Goal: Information Seeking & Learning: Learn about a topic

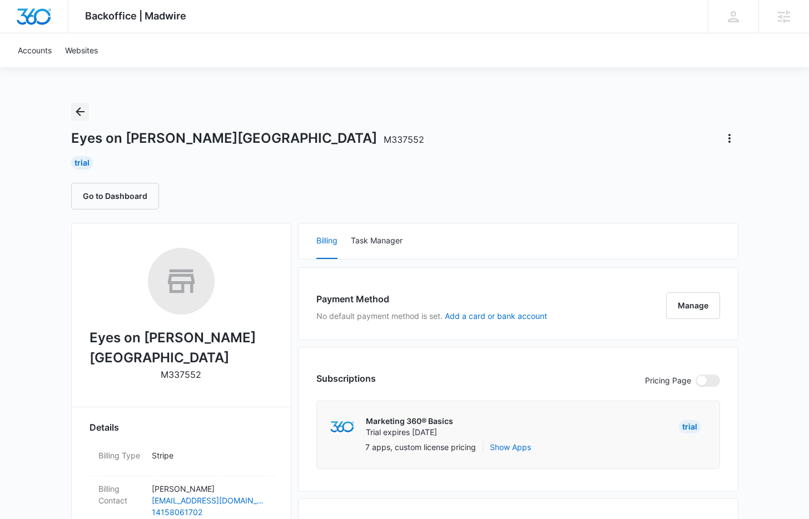
click at [80, 103] on button "Back" at bounding box center [80, 112] width 18 height 18
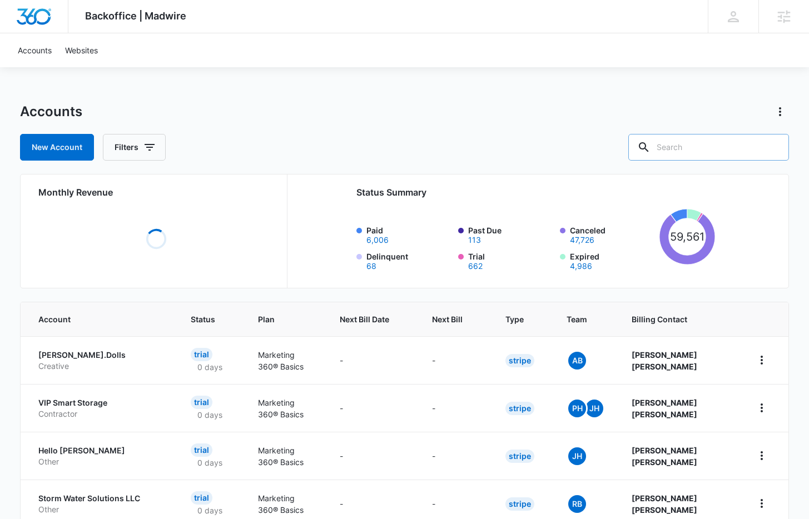
click at [709, 150] on input "text" at bounding box center [708, 147] width 161 height 27
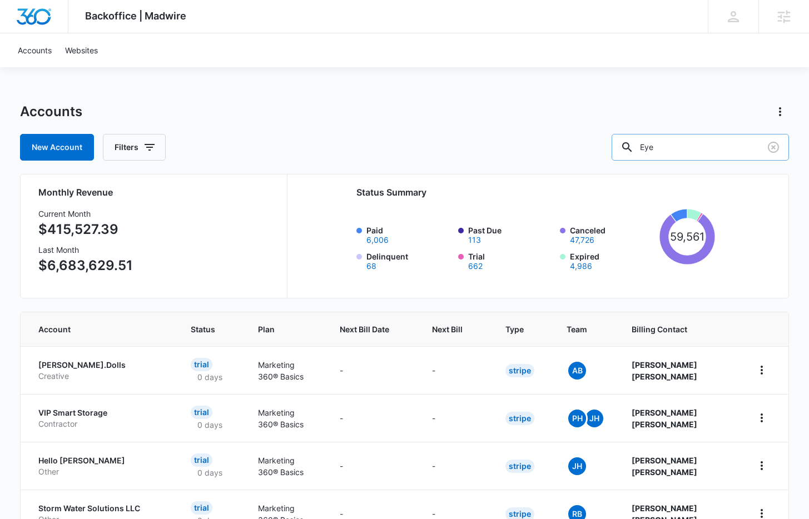
type input "Eye"
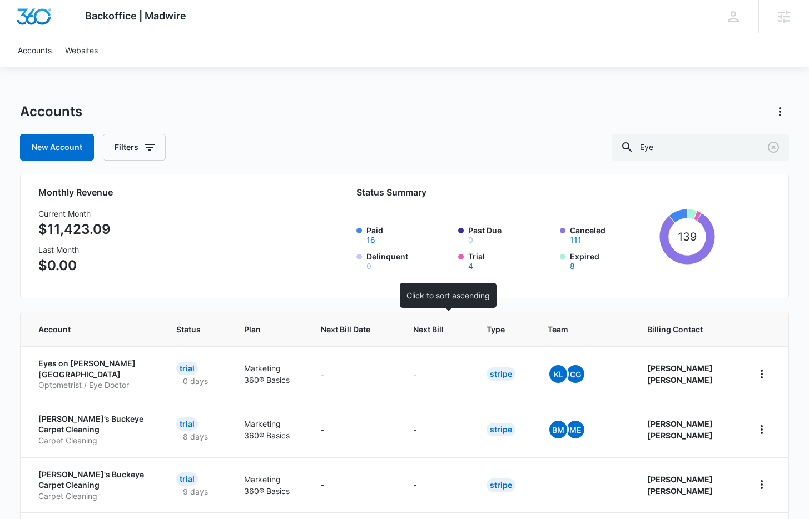
click at [431, 336] on th "Next Bill" at bounding box center [436, 329] width 73 height 34
click at [437, 329] on span "Next Bill" at bounding box center [428, 330] width 31 height 12
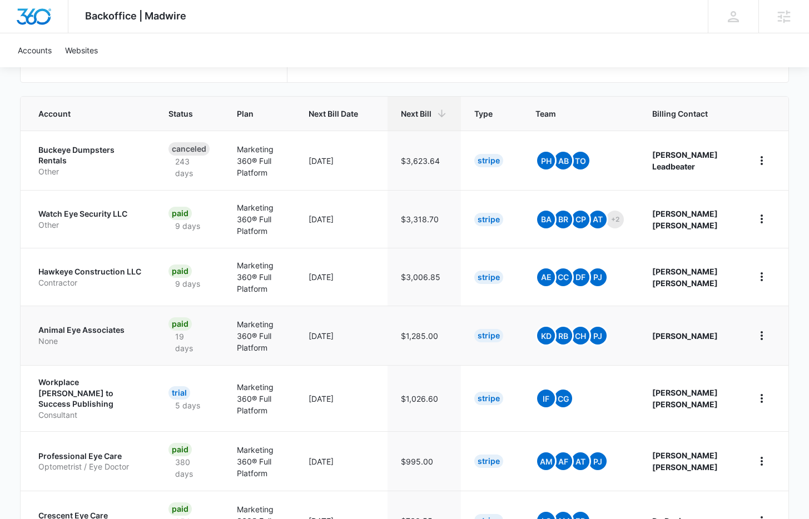
scroll to position [217, 0]
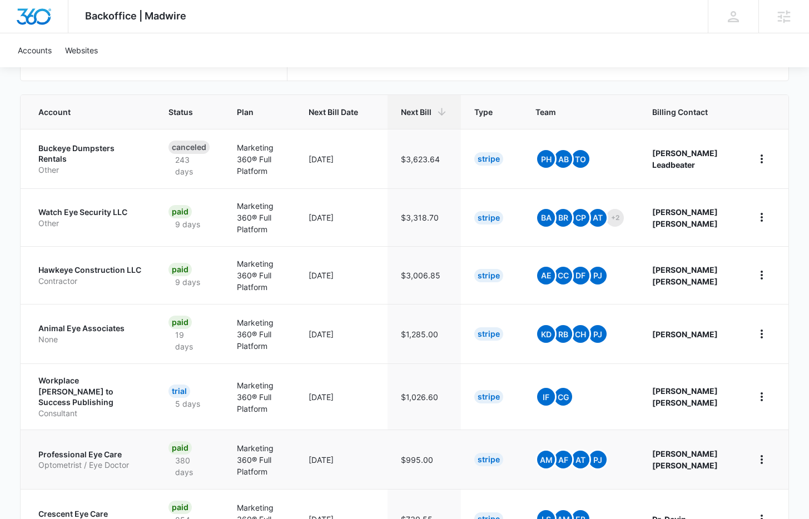
click at [89, 460] on p "Optometrist / Eye Doctor" at bounding box center [89, 465] width 103 height 11
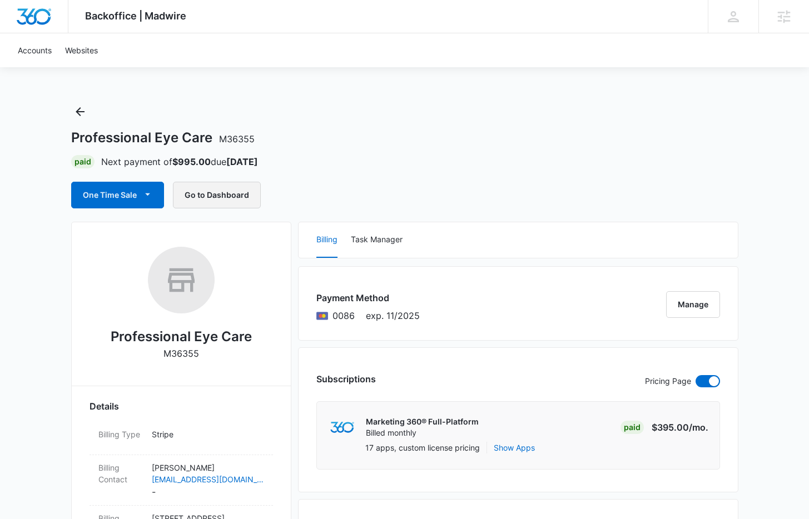
click at [230, 204] on button "Go to Dashboard" at bounding box center [217, 195] width 88 height 27
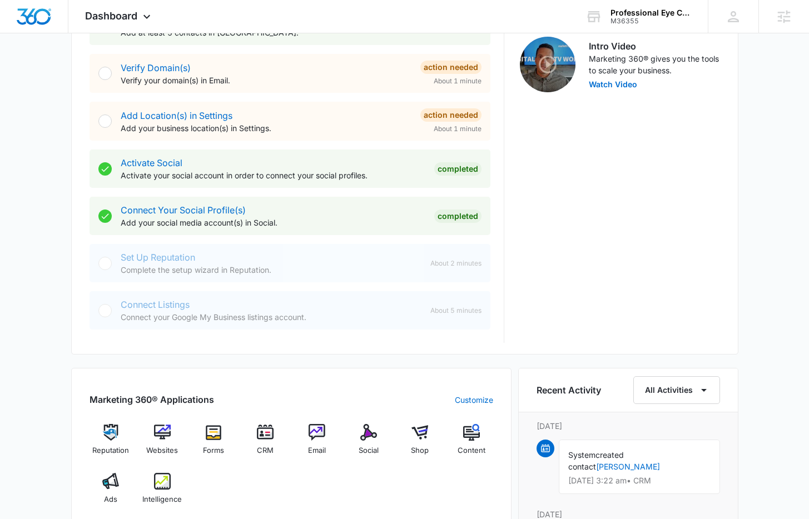
scroll to position [372, 0]
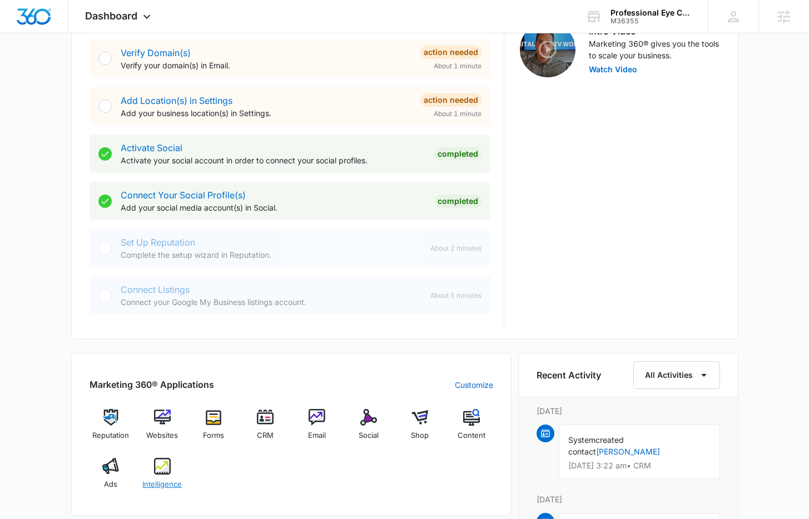
click at [175, 465] on div "Intelligence" at bounding box center [162, 478] width 43 height 40
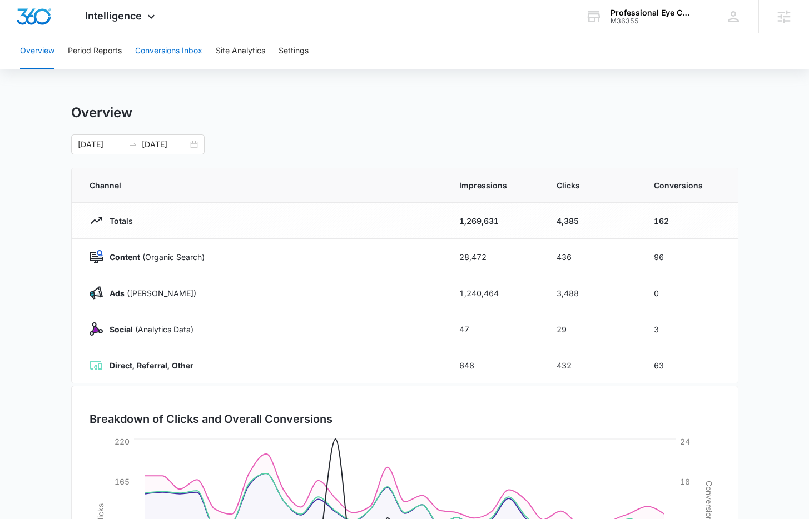
click at [171, 47] on button "Conversions Inbox" at bounding box center [168, 51] width 67 height 36
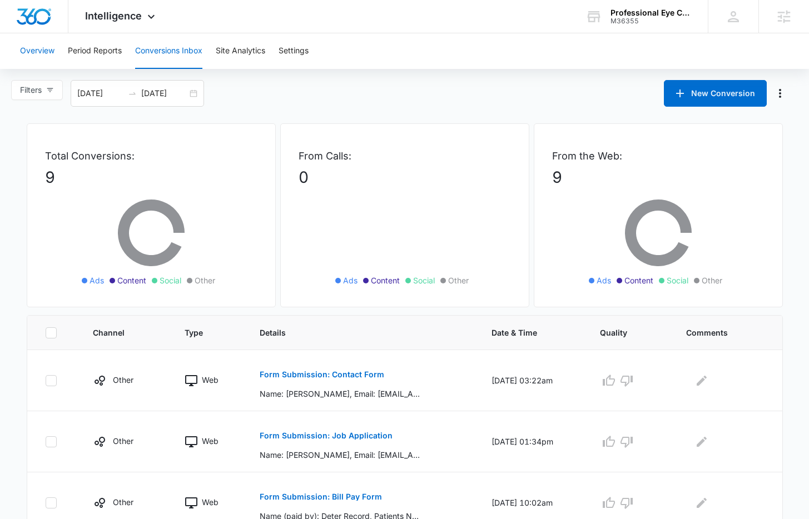
click at [44, 56] on button "Overview" at bounding box center [37, 51] width 34 height 36
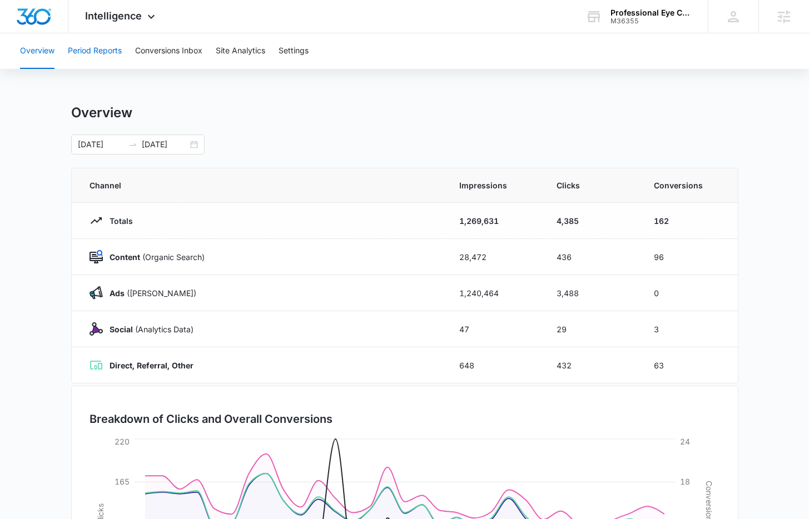
click at [101, 49] on button "Period Reports" at bounding box center [95, 51] width 54 height 36
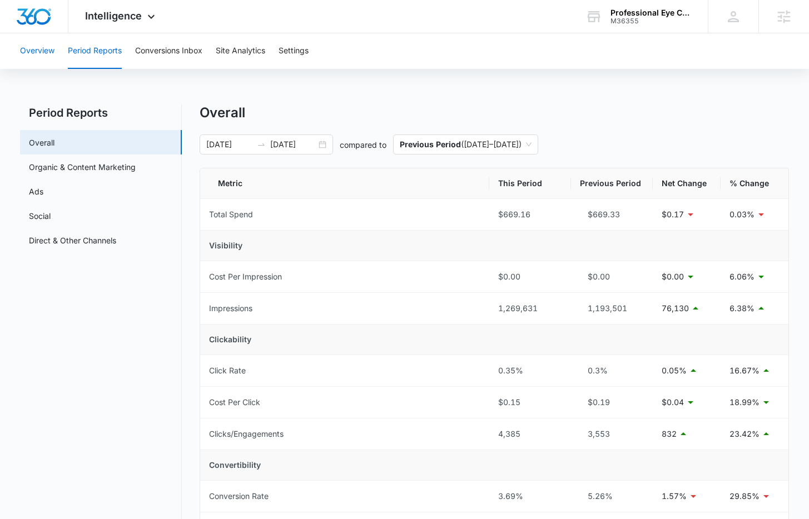
click at [50, 54] on button "Overview" at bounding box center [37, 51] width 34 height 36
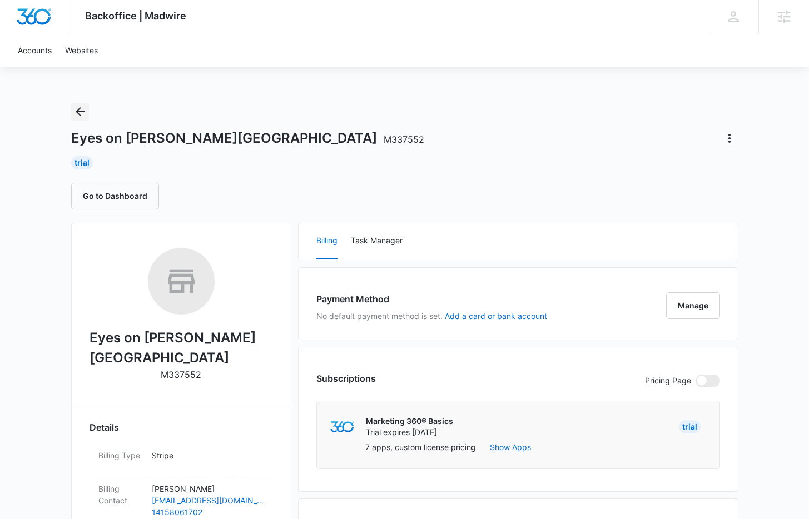
click at [82, 113] on icon "Back" at bounding box center [79, 111] width 13 height 13
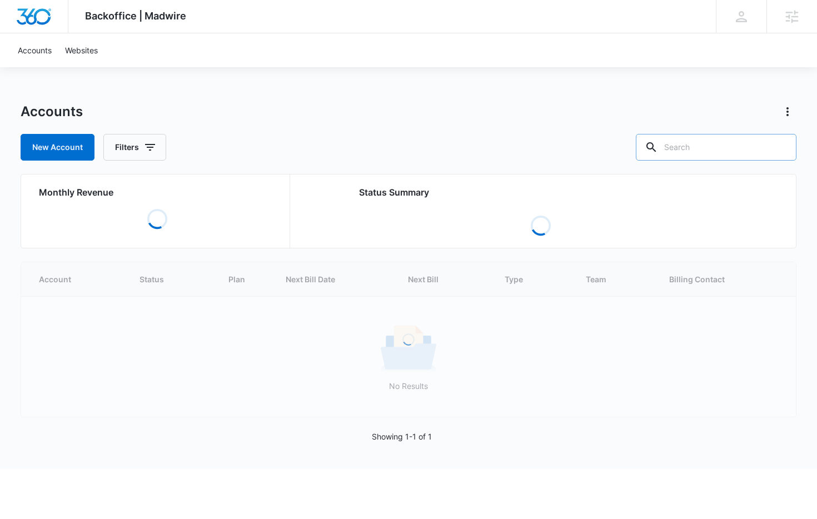
click at [712, 142] on input "text" at bounding box center [716, 147] width 161 height 27
type input "opt"
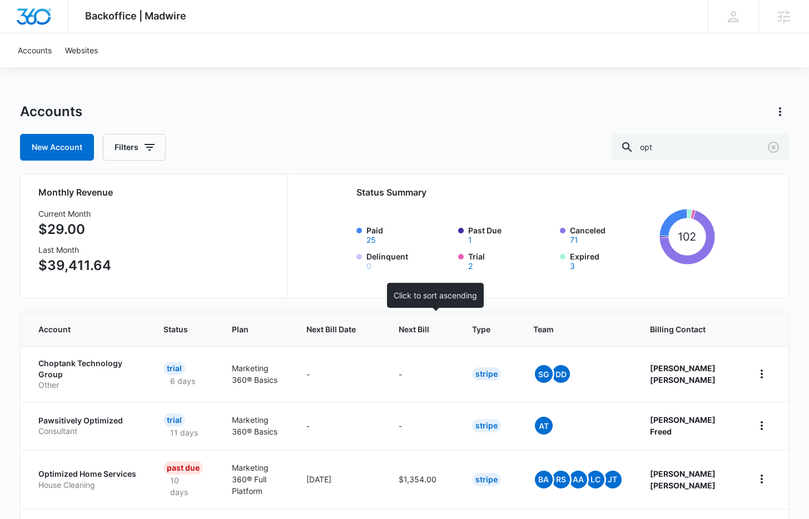
click at [429, 326] on span "Next Bill" at bounding box center [414, 330] width 31 height 12
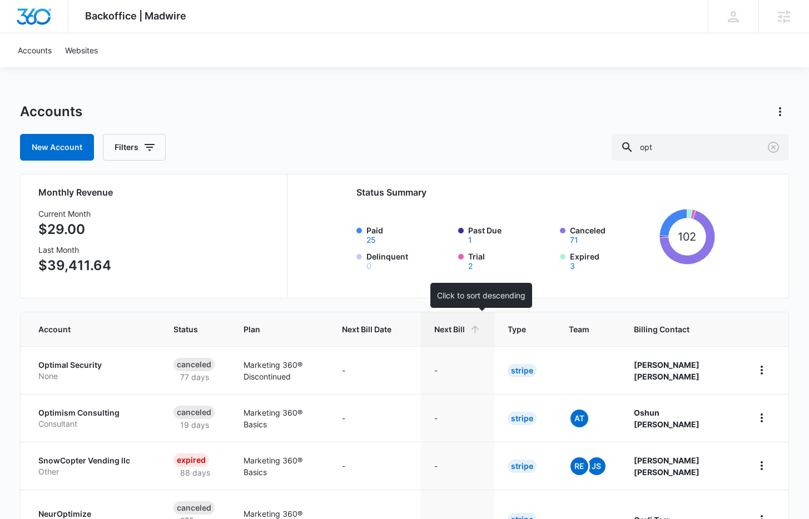
click at [481, 326] on icon at bounding box center [475, 330] width 12 height 12
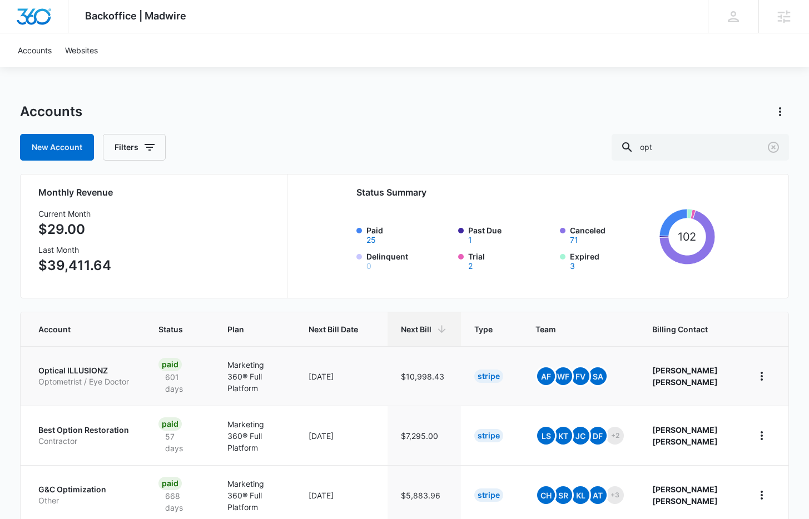
click at [79, 374] on p "Optical ILLUSIONZ" at bounding box center [84, 370] width 93 height 11
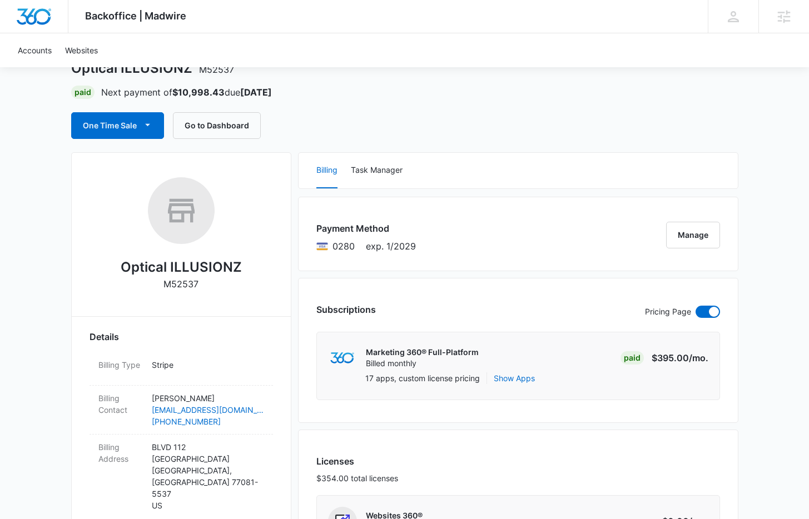
scroll to position [59, 0]
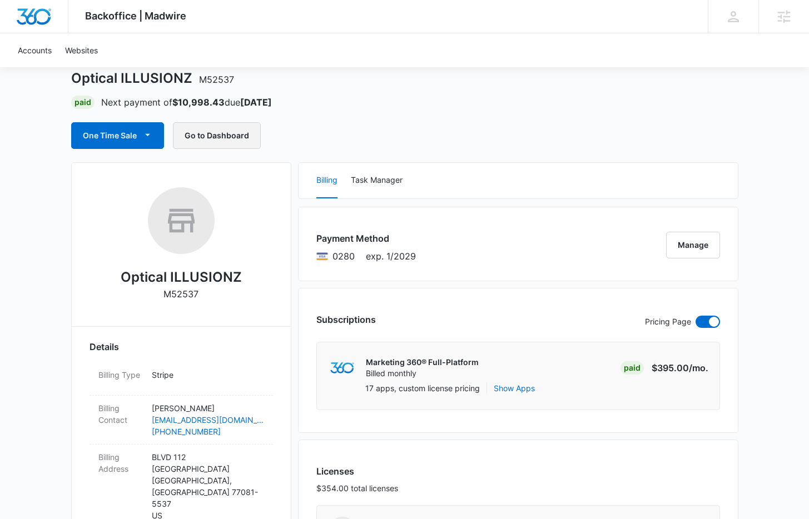
click at [217, 143] on button "Go to Dashboard" at bounding box center [217, 135] width 88 height 27
click at [203, 280] on h2 "Optical ILLUSIONZ" at bounding box center [181, 277] width 121 height 20
copy h2 "Optical ILLUSIONZ"
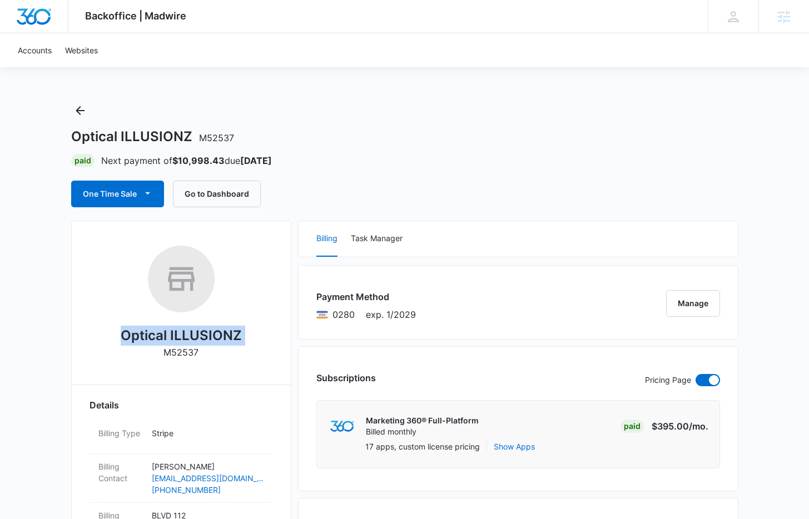
scroll to position [0, 0]
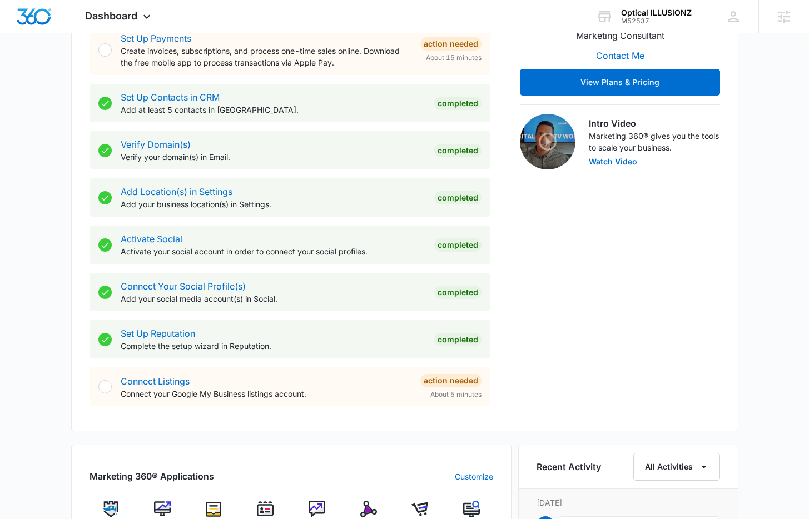
scroll to position [538, 0]
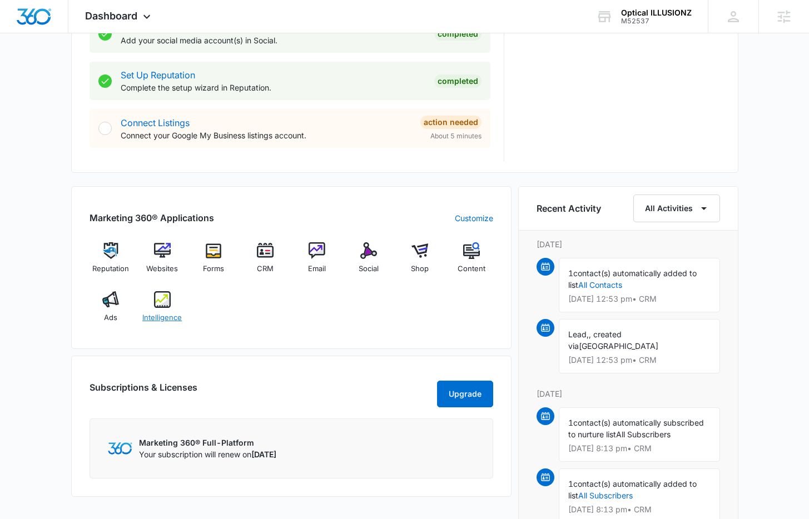
click at [157, 297] on img at bounding box center [162, 299] width 17 height 17
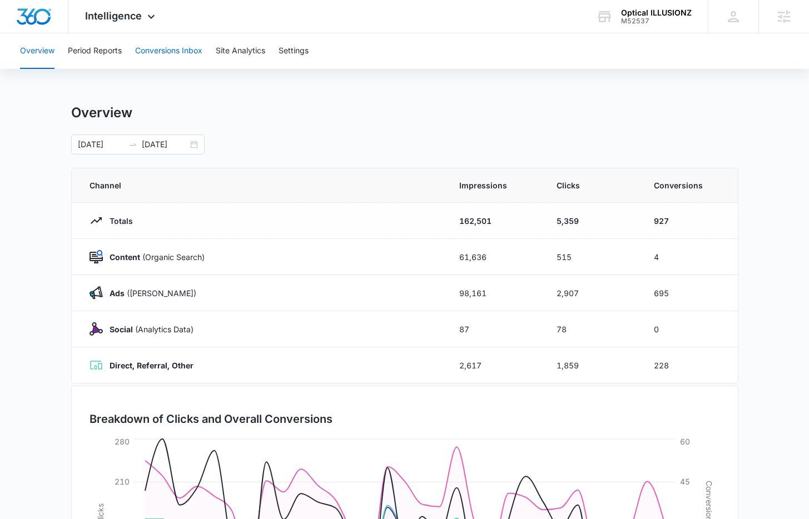
click at [161, 42] on button "Conversions Inbox" at bounding box center [168, 51] width 67 height 36
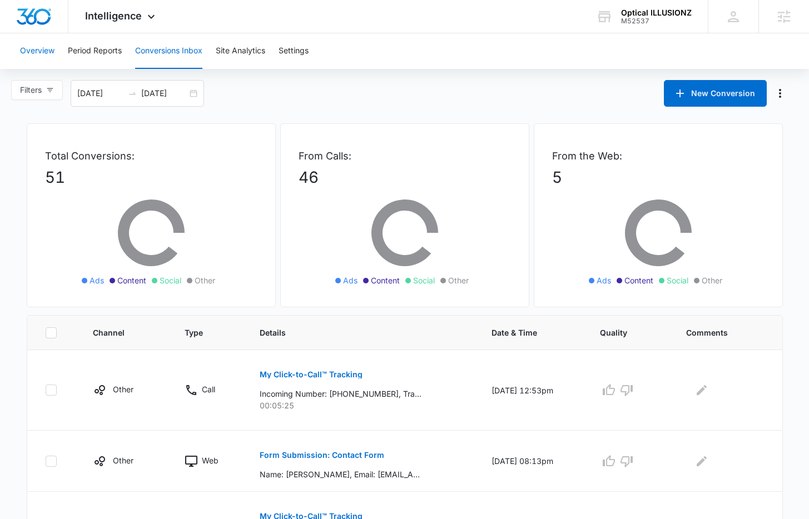
click at [48, 51] on button "Overview" at bounding box center [37, 51] width 34 height 36
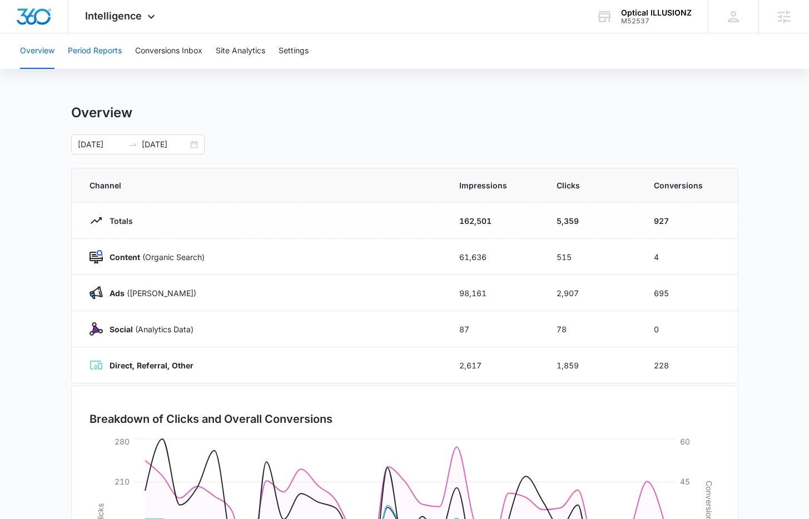
click at [112, 48] on button "Period Reports" at bounding box center [95, 51] width 54 height 36
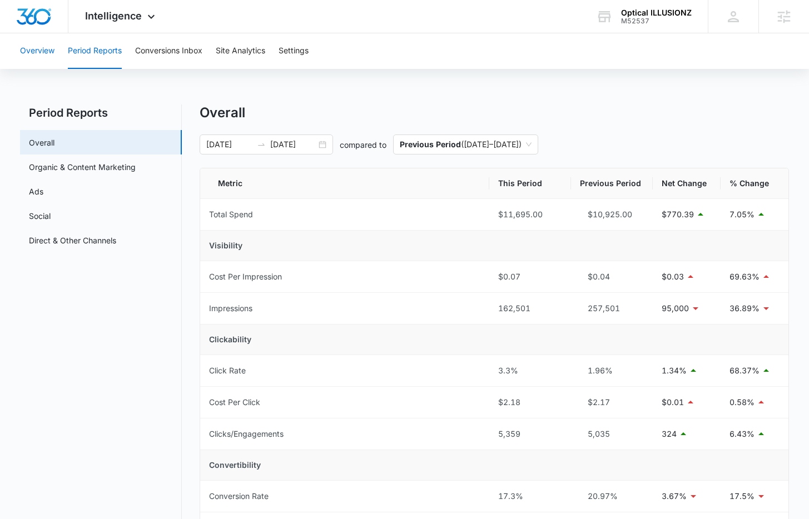
click at [35, 47] on button "Overview" at bounding box center [37, 51] width 34 height 36
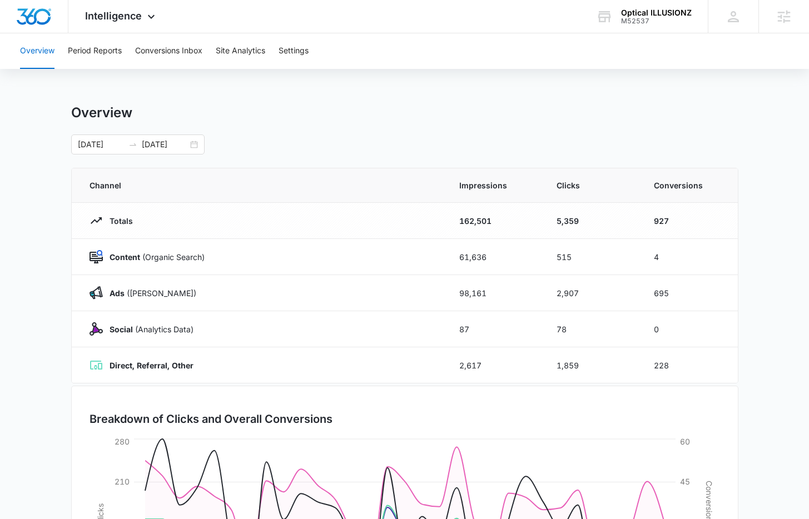
click at [763, 192] on main "Overview 08/04/2025 09/03/2025 Channel Impressions Clicks Conversions Totals 16…" at bounding box center [404, 397] width 809 height 584
copy div "M52537"
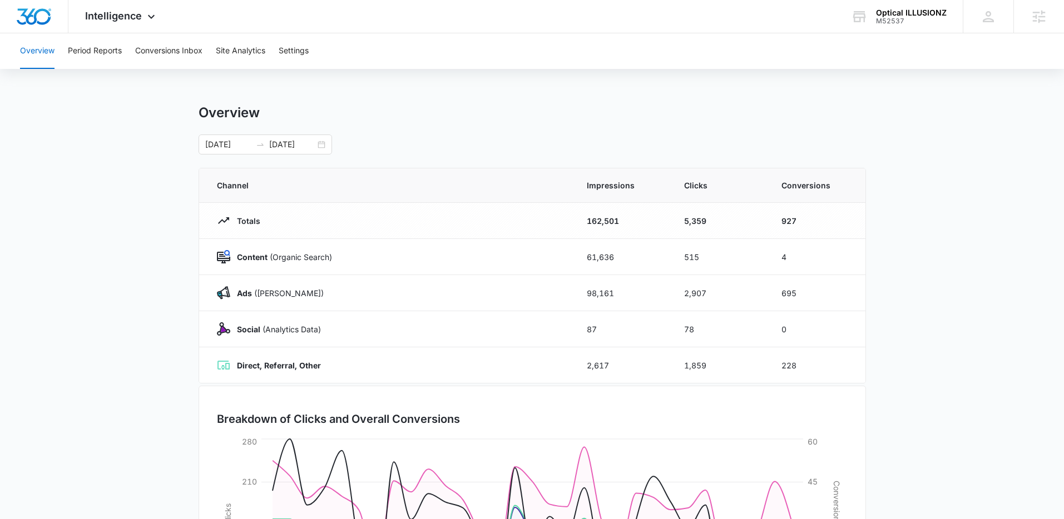
click at [817, 120] on main "Overview 08/04/2025 09/03/2025 Channel Impressions Clicks Conversions Totals 16…" at bounding box center [532, 397] width 1064 height 584
click at [817, 125] on main "Overview 08/04/2025 09/03/2025 Channel Impressions Clicks Conversions Totals 16…" at bounding box center [532, 397] width 1064 height 584
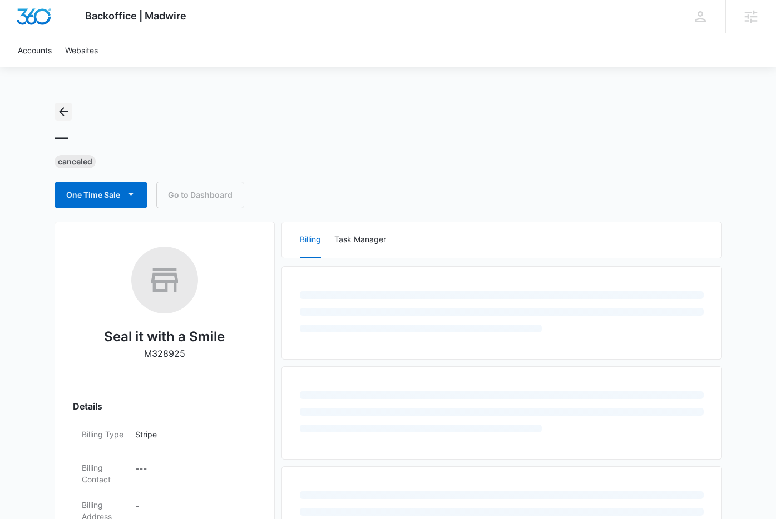
click at [65, 113] on icon "Back" at bounding box center [63, 111] width 13 height 13
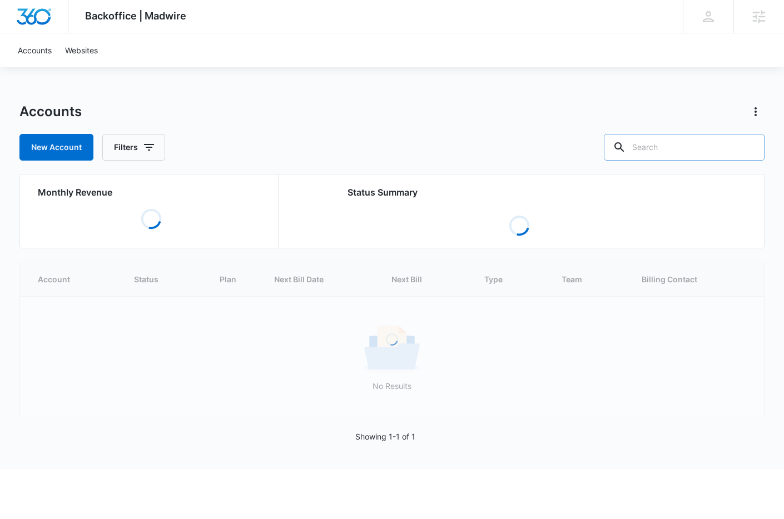
click at [711, 145] on input "text" at bounding box center [684, 147] width 161 height 27
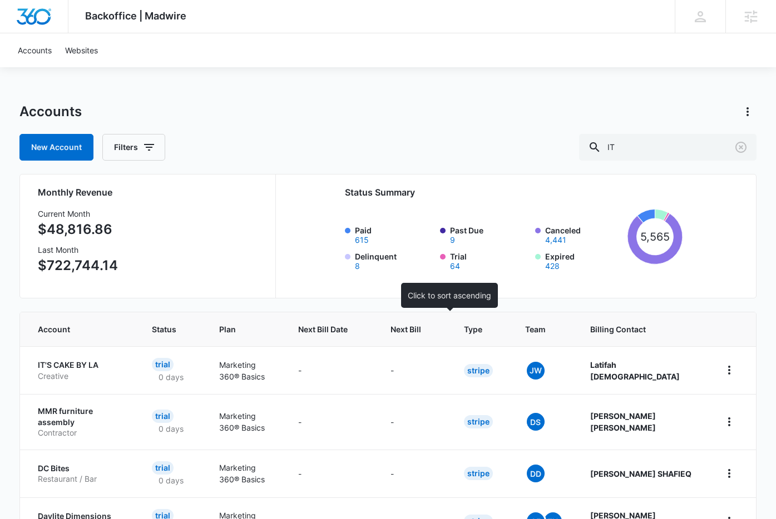
click at [421, 333] on span "Next Bill" at bounding box center [405, 330] width 31 height 12
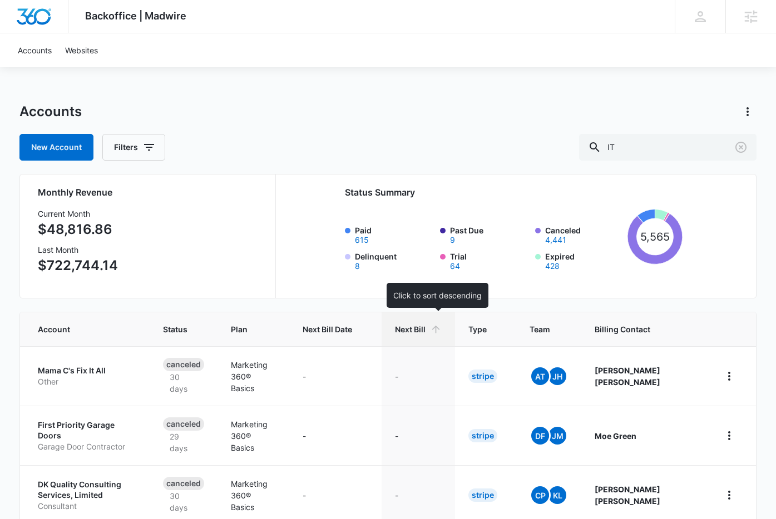
click at [425, 330] on span "Next Bill" at bounding box center [410, 330] width 31 height 12
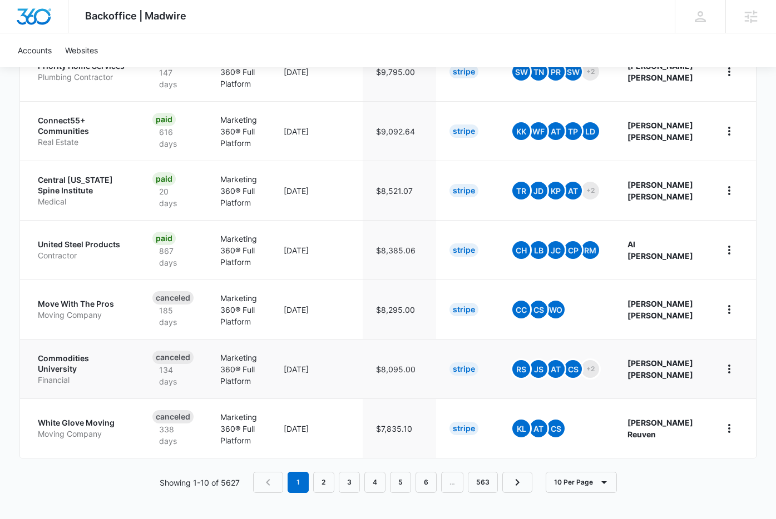
scroll to position [482, 0]
click at [329, 484] on link "2" at bounding box center [323, 482] width 21 height 21
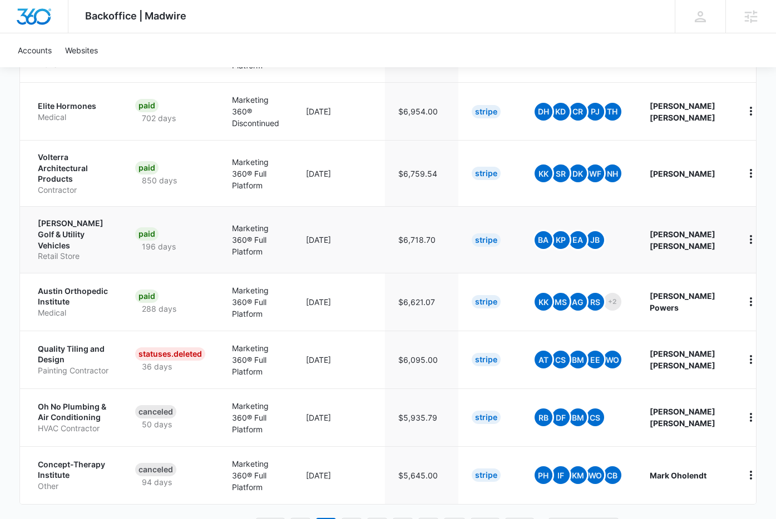
scroll to position [484, 0]
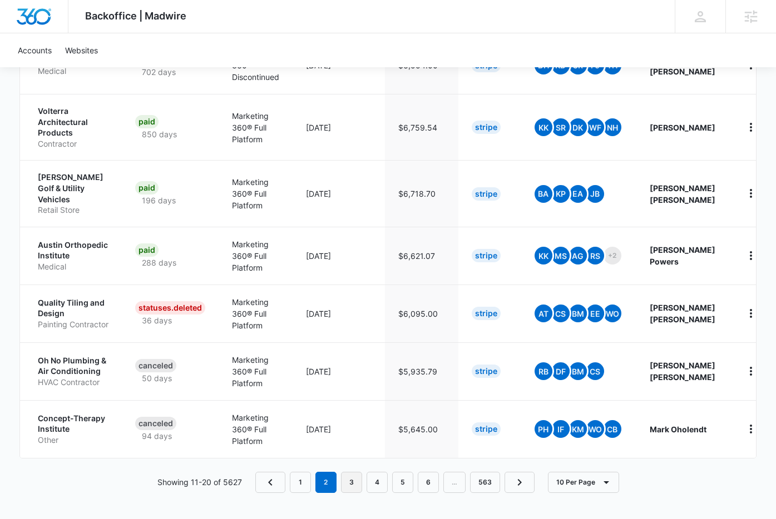
click at [350, 488] on link "3" at bounding box center [351, 482] width 21 height 21
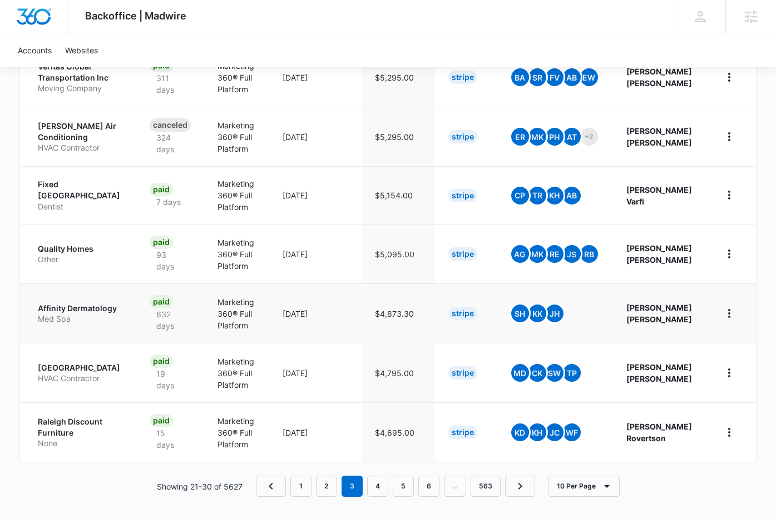
scroll to position [485, 0]
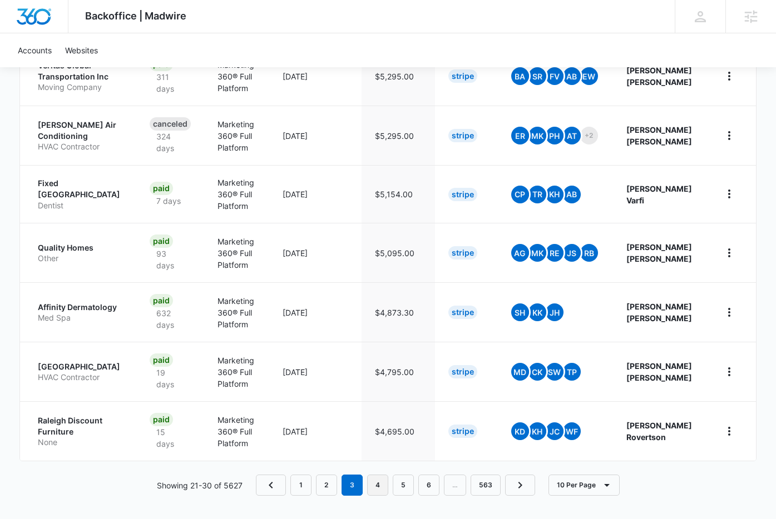
click at [380, 482] on link "4" at bounding box center [377, 485] width 21 height 21
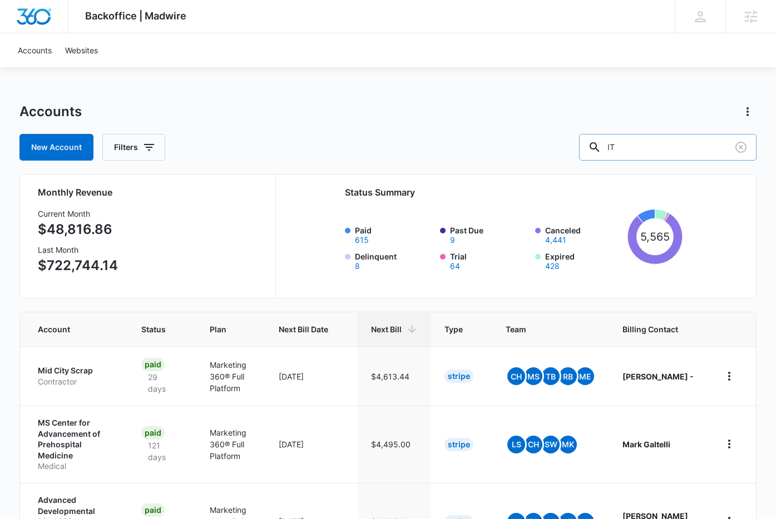
click at [647, 148] on input "IT" at bounding box center [667, 147] width 177 height 27
type input "cons"
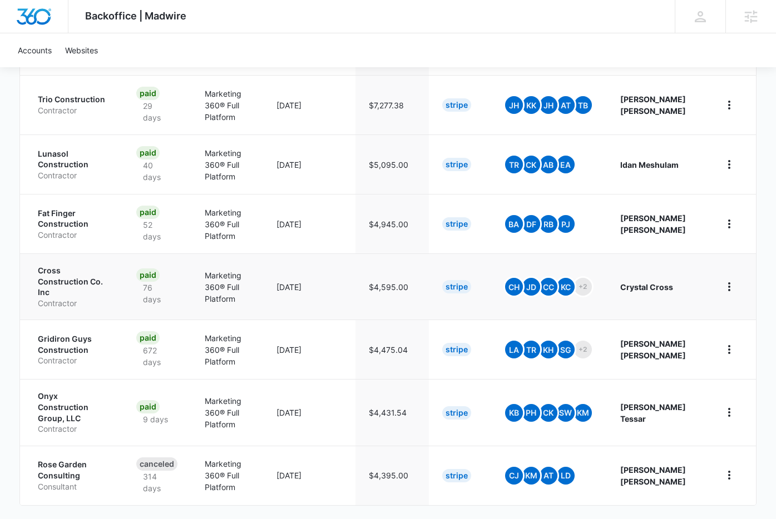
scroll to position [455, 0]
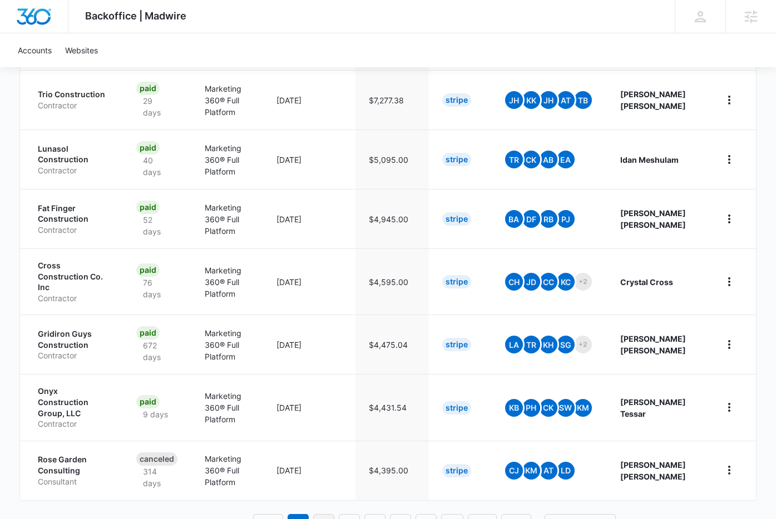
click at [326, 514] on link "2" at bounding box center [323, 524] width 21 height 21
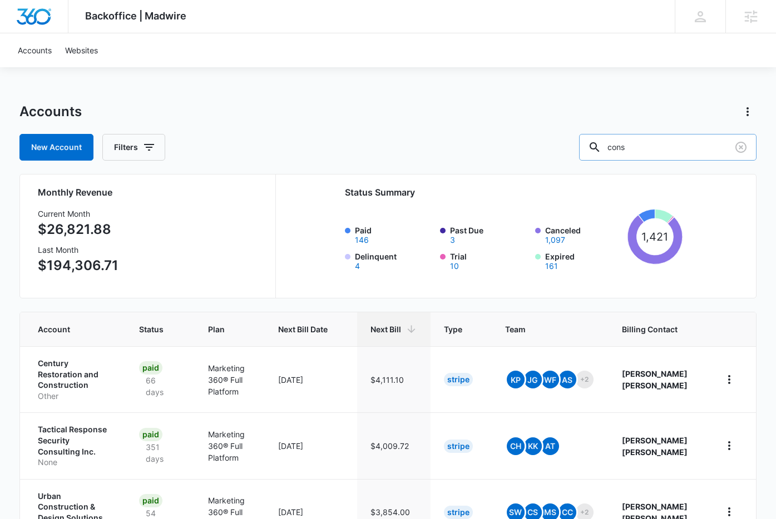
click at [659, 134] on input "cons" at bounding box center [667, 147] width 177 height 27
click at [81, 424] on p "Tactical Response Security Consulting Inc." at bounding box center [75, 440] width 75 height 33
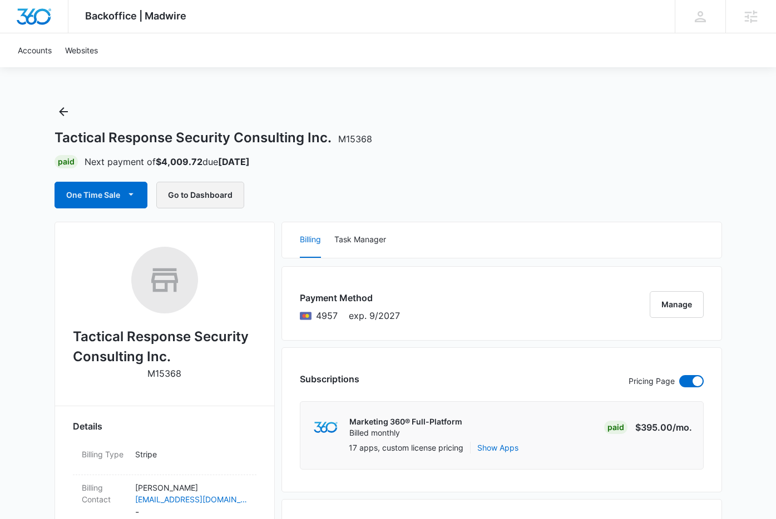
click at [198, 199] on button "Go to Dashboard" at bounding box center [200, 195] width 88 height 27
click at [119, 342] on h2 "Tactical Response Security Consulting Inc." at bounding box center [164, 347] width 183 height 40
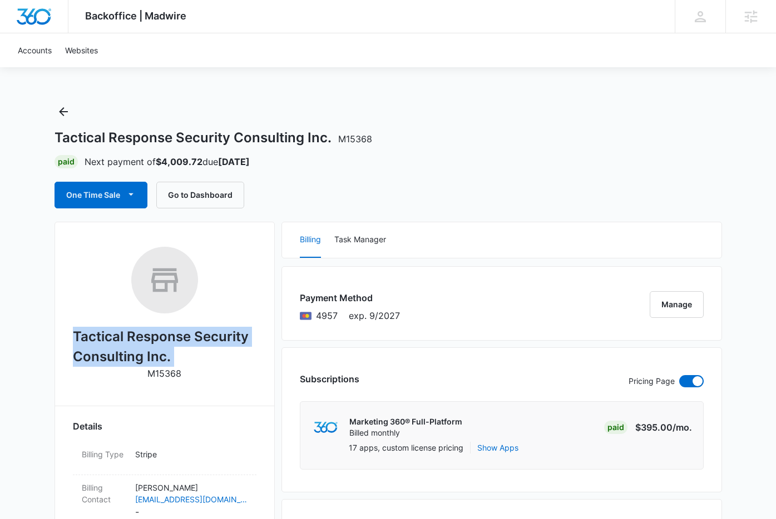
click at [119, 342] on h2 "Tactical Response Security Consulting Inc." at bounding box center [164, 347] width 183 height 40
copy h2 "Tactical Response Security Consulting Inc."
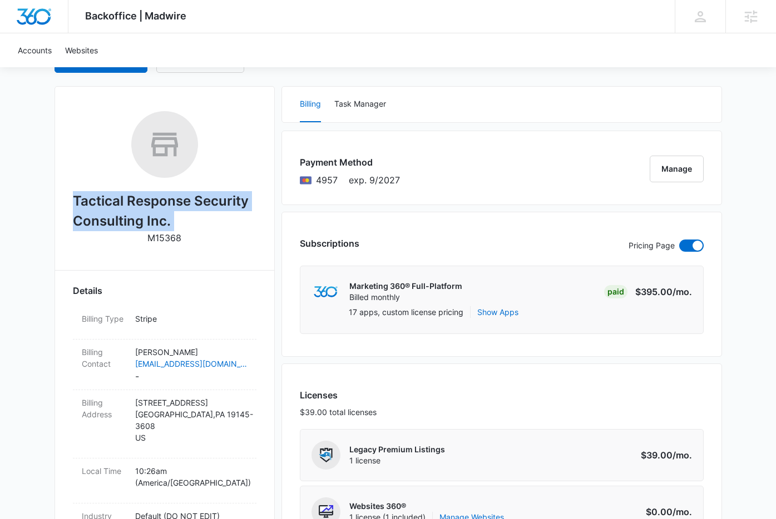
scroll to position [141, 0]
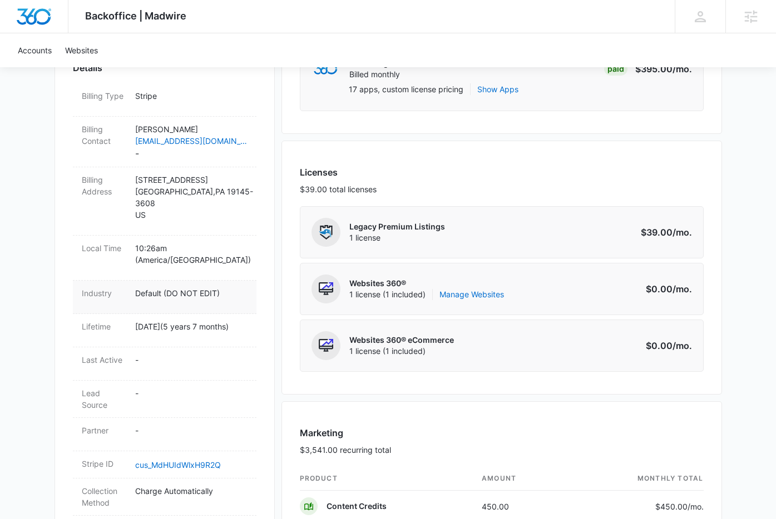
scroll to position [0, 0]
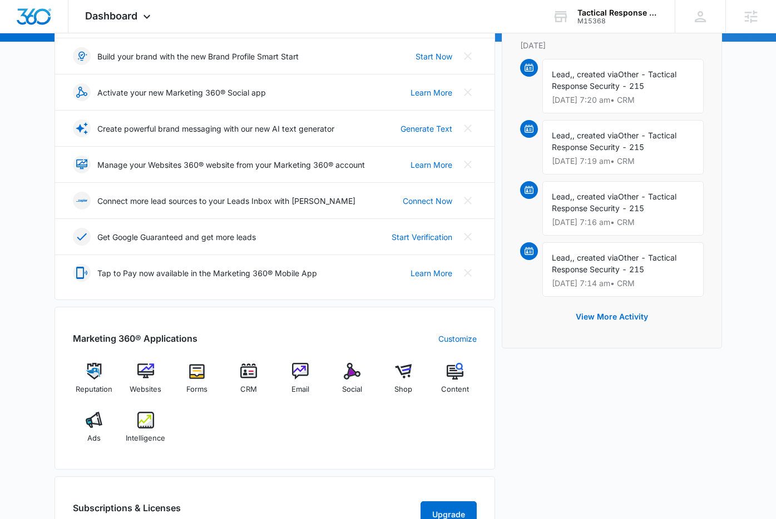
scroll to position [378, 0]
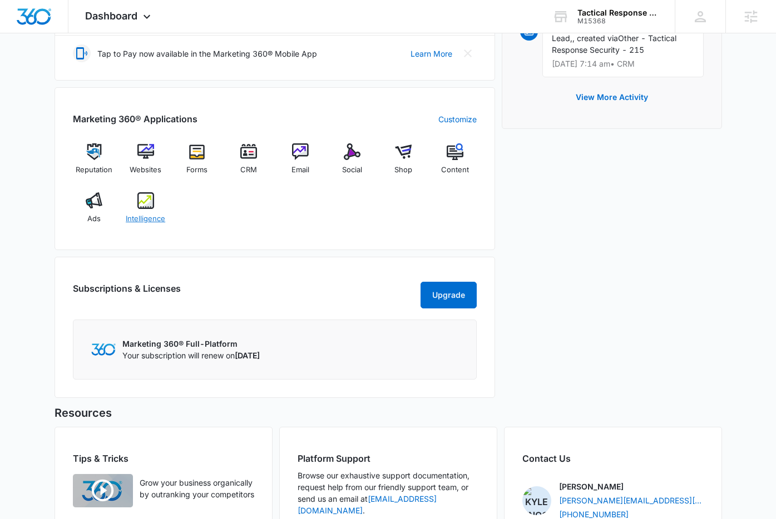
click at [152, 211] on div "Intelligence" at bounding box center [145, 212] width 43 height 40
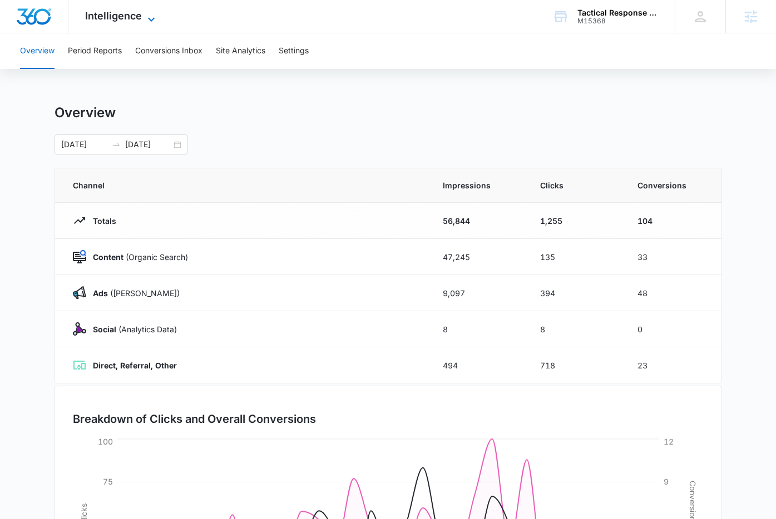
click at [111, 10] on span "Intelligence" at bounding box center [113, 16] width 57 height 12
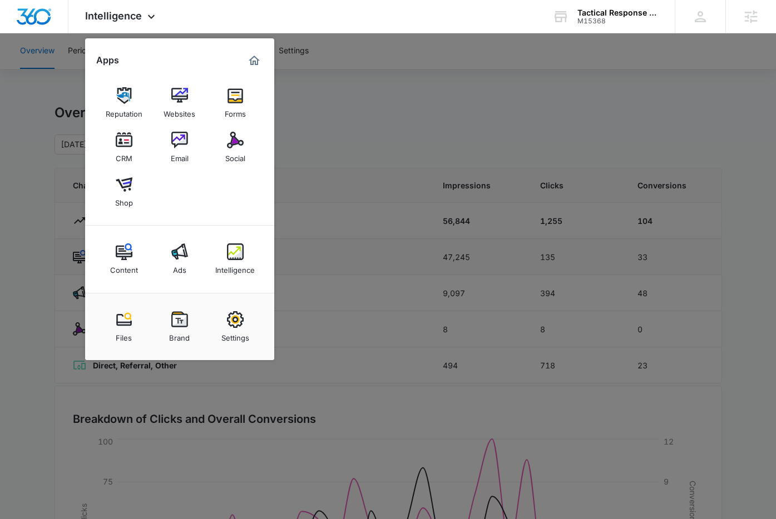
click at [182, 251] on img at bounding box center [179, 252] width 17 height 17
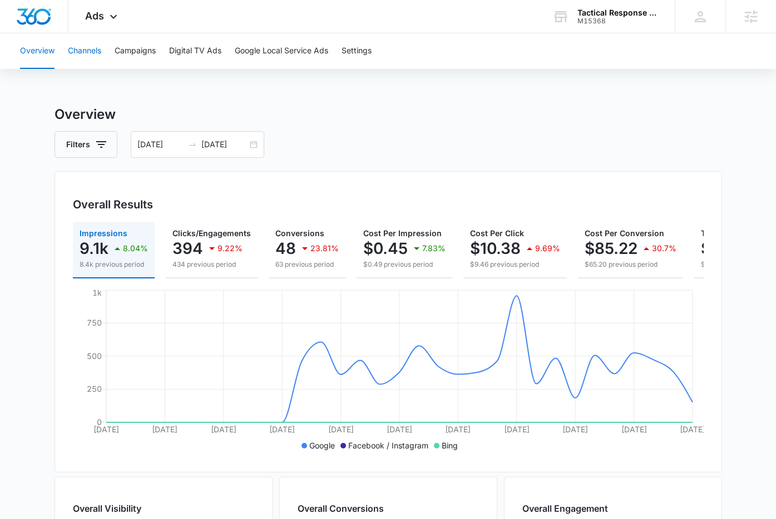
click at [76, 52] on button "Channels" at bounding box center [84, 51] width 33 height 36
click at [47, 58] on button "Overview" at bounding box center [37, 51] width 34 height 36
click at [86, 54] on button "Channels" at bounding box center [84, 51] width 33 height 36
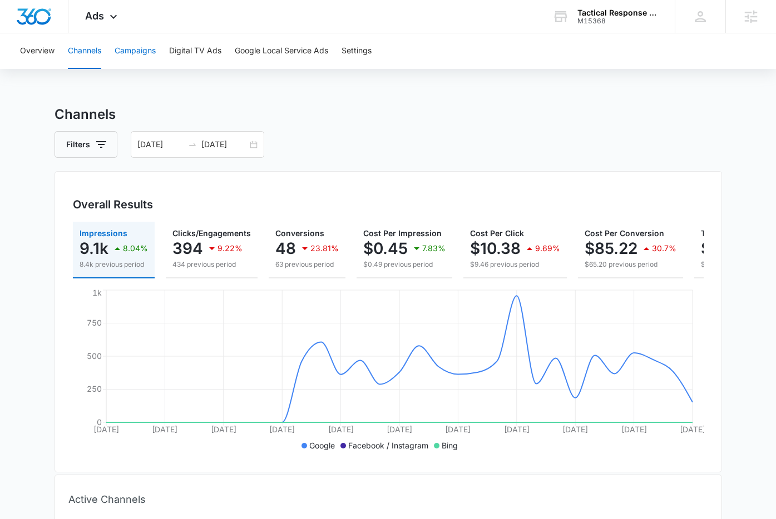
click at [142, 55] on button "Campaigns" at bounding box center [135, 51] width 41 height 36
click at [107, 19] on icon at bounding box center [113, 19] width 13 height 13
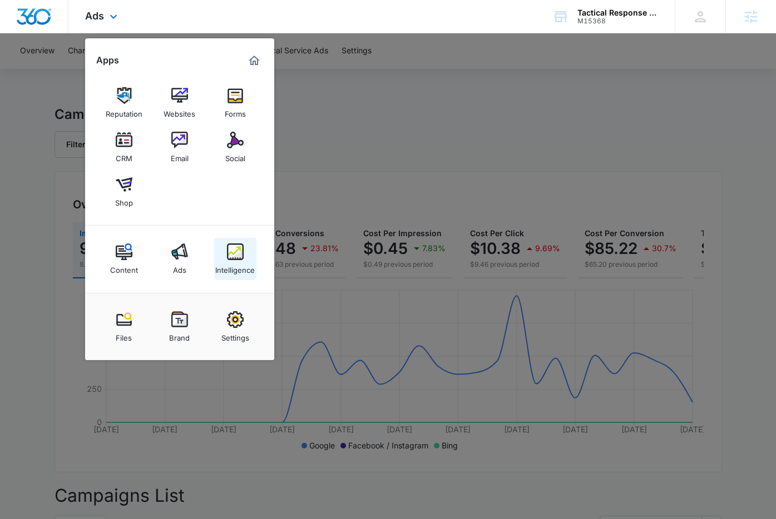
click at [236, 249] on img at bounding box center [235, 252] width 17 height 17
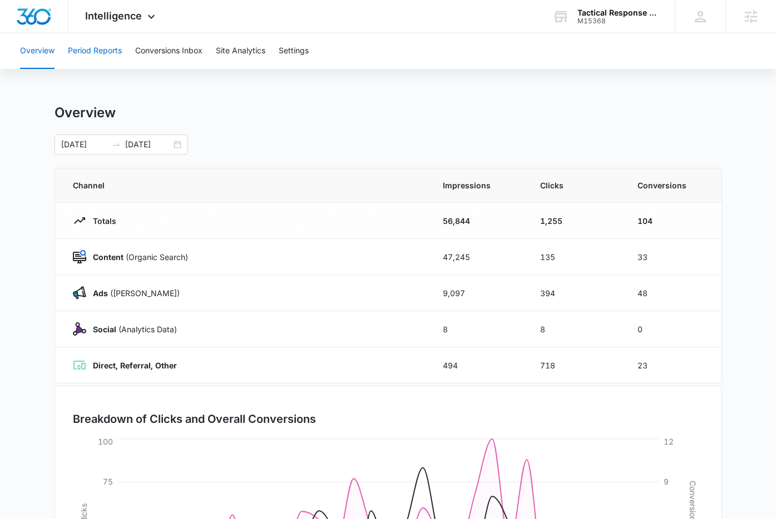
click at [104, 58] on button "Period Reports" at bounding box center [95, 51] width 54 height 36
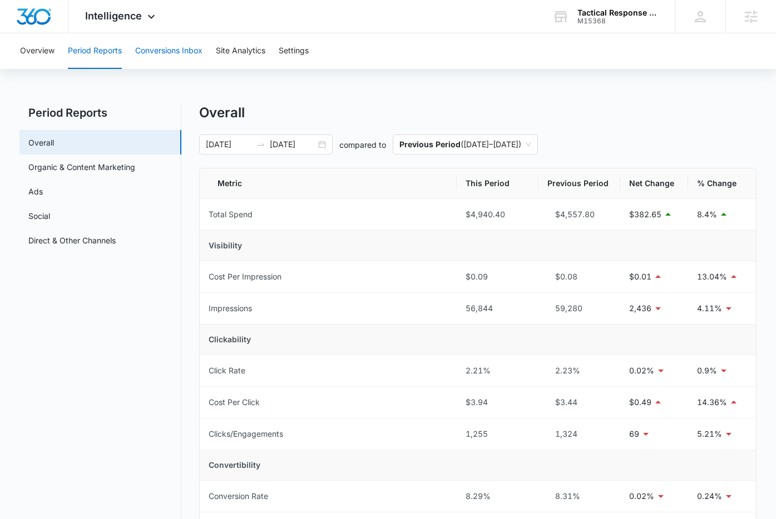
click at [166, 50] on button "Conversions Inbox" at bounding box center [168, 51] width 67 height 36
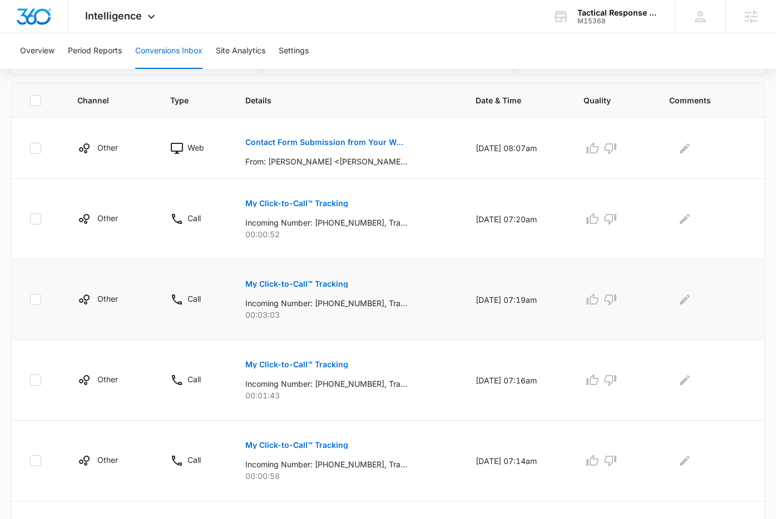
scroll to position [233, 0]
